Goal: Navigation & Orientation: Understand site structure

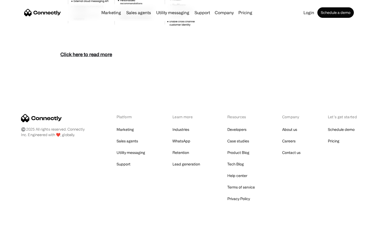
scroll to position [2274, 0]
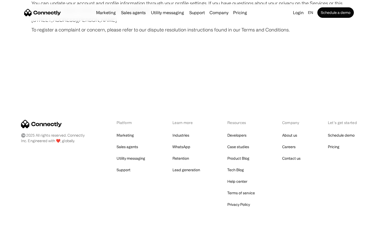
scroll to position [3053, 0]
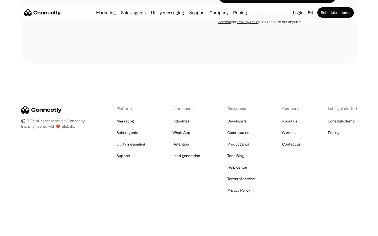
scroll to position [355, 0]
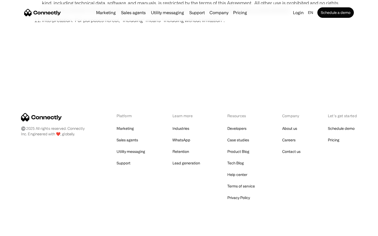
scroll to position [1926, 0]
